Goal: Task Accomplishment & Management: Use online tool/utility

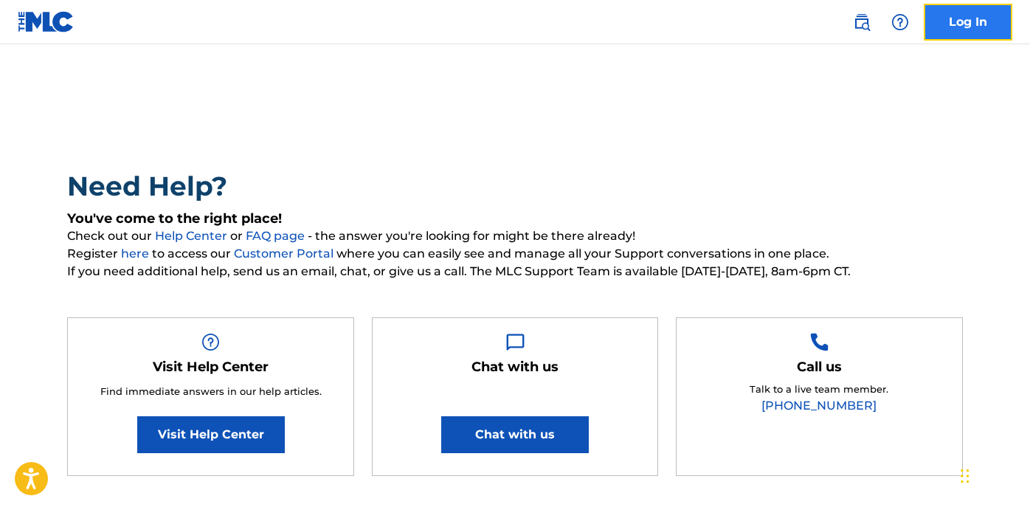
click at [943, 21] on link "Log In" at bounding box center [968, 22] width 89 height 37
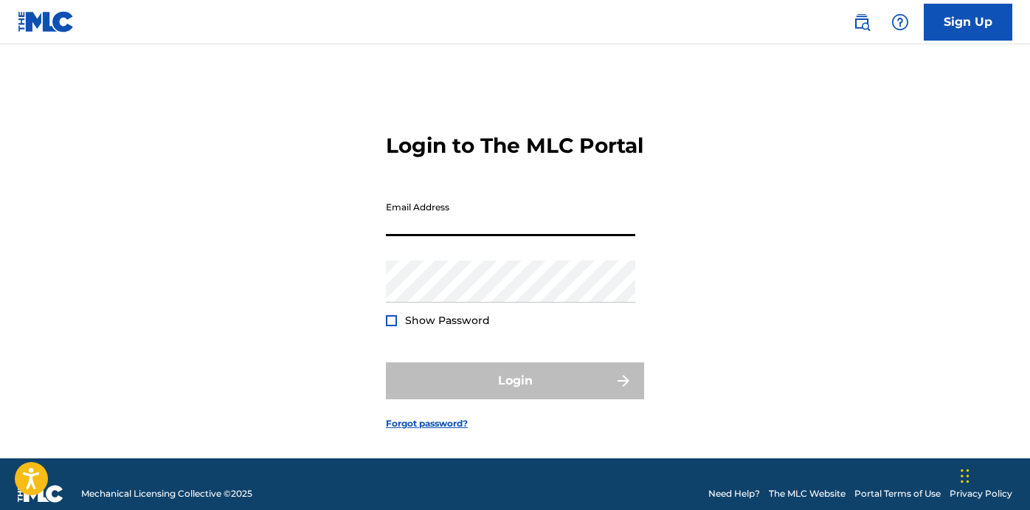
click at [587, 236] on input "Email Address" at bounding box center [510, 215] width 249 height 42
type input "[EMAIL_ADDRESS][DOMAIN_NAME]"
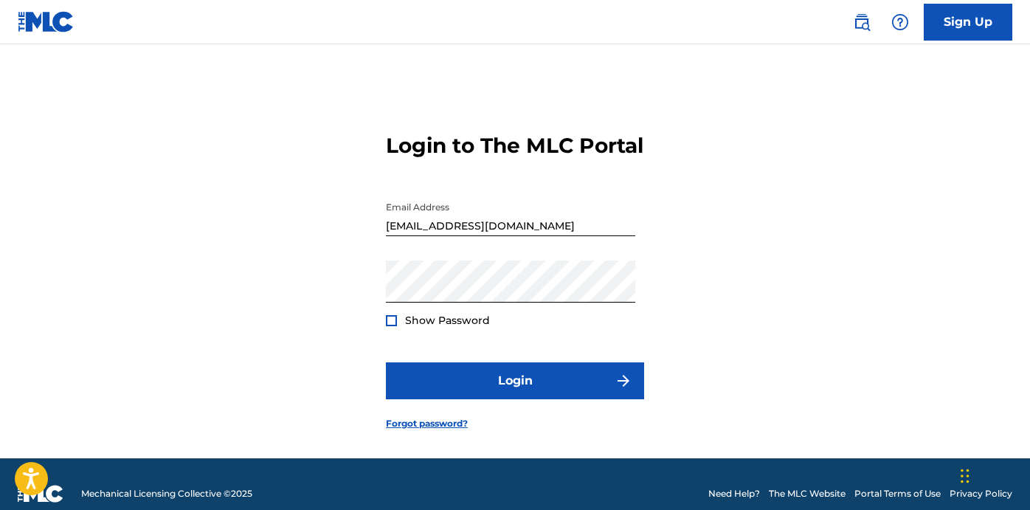
click at [391, 326] on div at bounding box center [391, 320] width 11 height 11
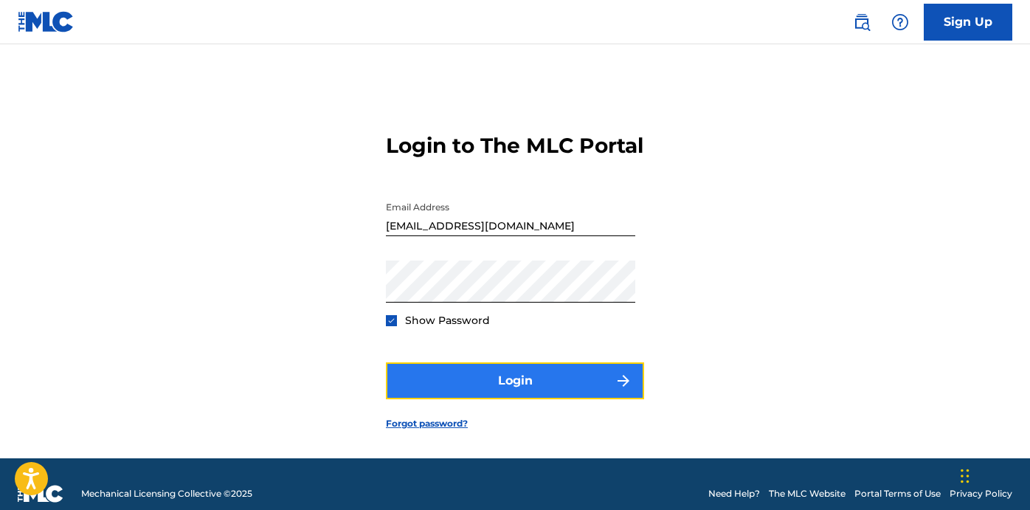
click at [475, 399] on button "Login" at bounding box center [515, 380] width 258 height 37
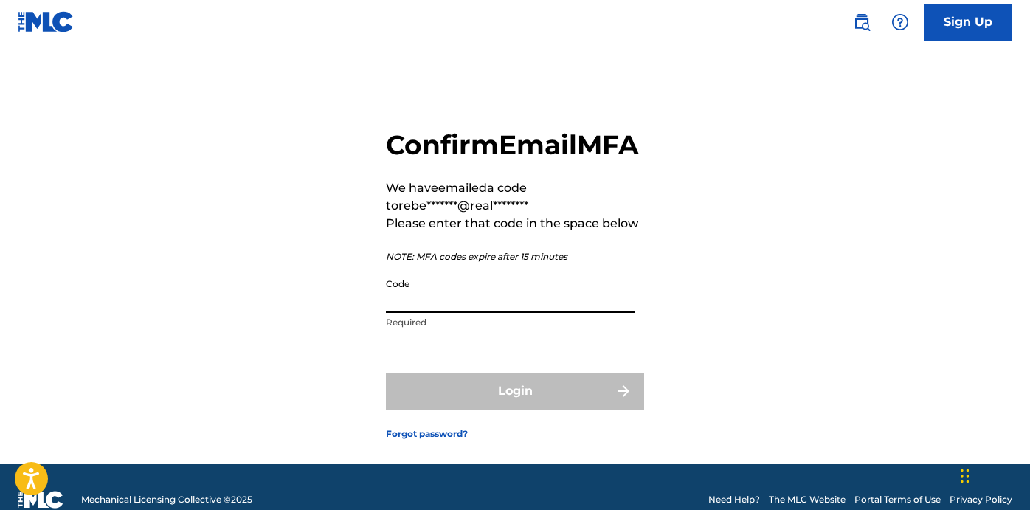
click at [459, 313] on input "Code" at bounding box center [510, 292] width 249 height 42
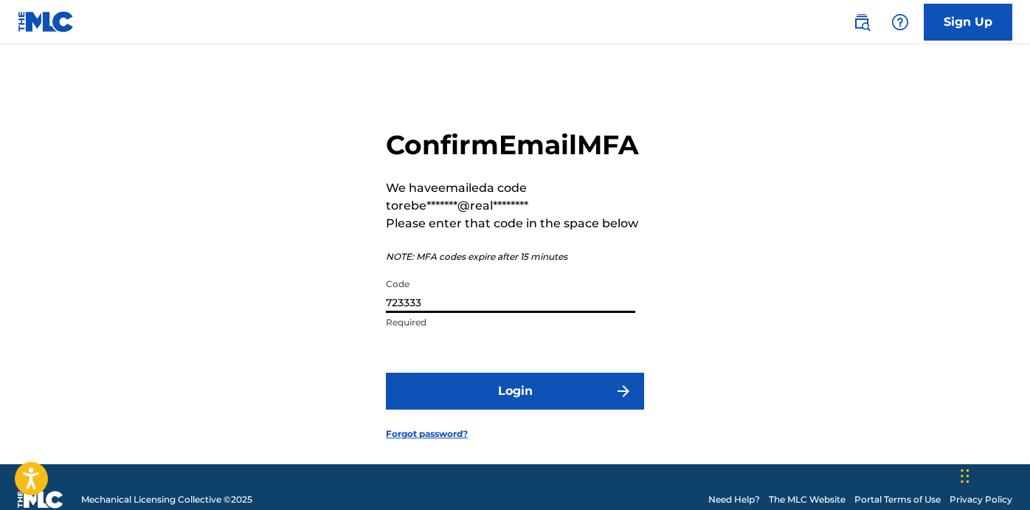
type input "723333"
click at [386, 373] on button "Login" at bounding box center [515, 391] width 258 height 37
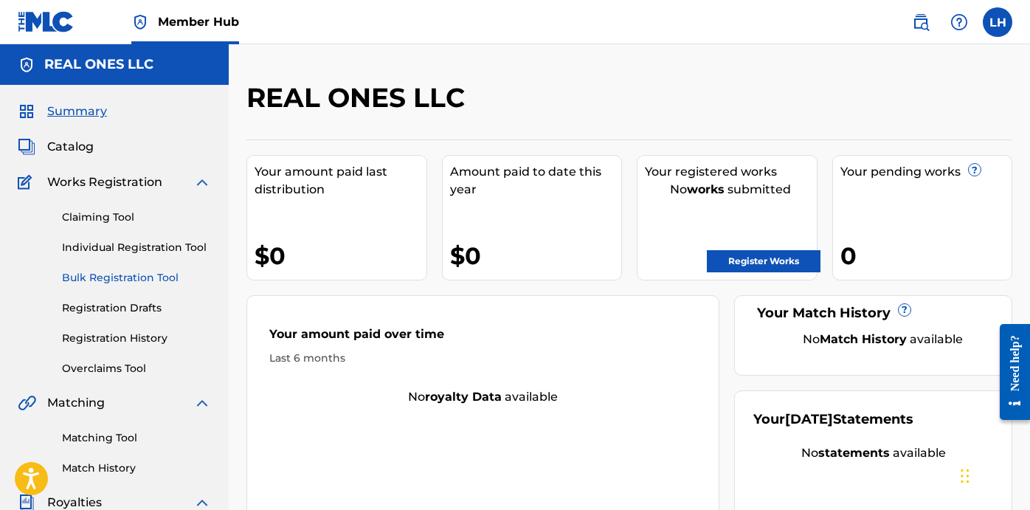
click at [113, 280] on link "Bulk Registration Tool" at bounding box center [136, 277] width 149 height 15
